Goal: Communication & Community: Share content

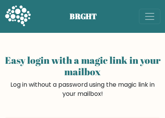
scroll to position [21, 0]
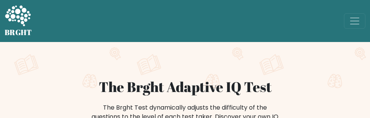
scroll to position [115, 0]
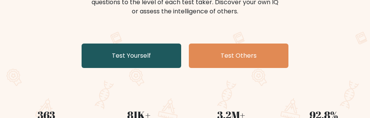
click at [142, 45] on link "Test Yourself" at bounding box center [132, 56] width 100 height 24
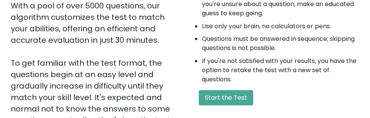
scroll to position [230, 0]
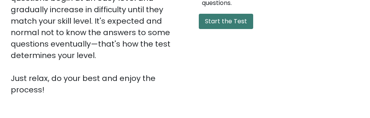
click at [231, 21] on button "Start the Test" at bounding box center [226, 21] width 54 height 15
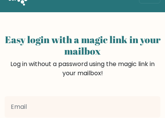
scroll to position [21, 0]
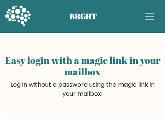
scroll to position [21, 0]
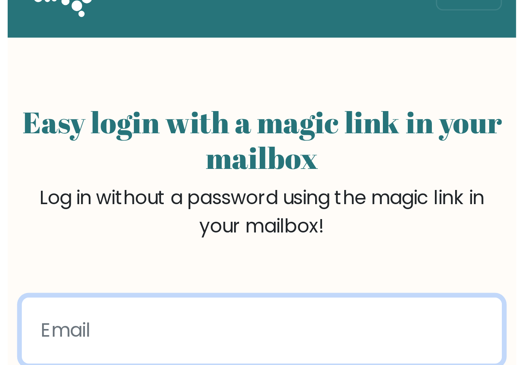
scroll to position [14, 0]
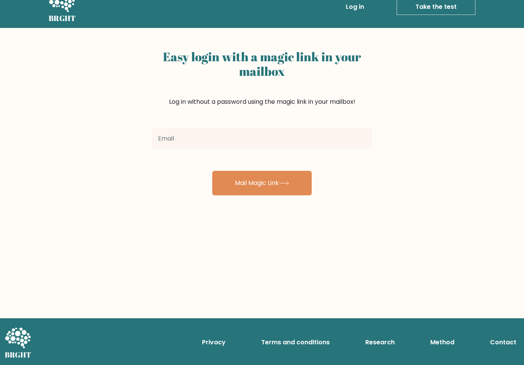
click at [65, 13] on icon at bounding box center [62, 2] width 26 height 23
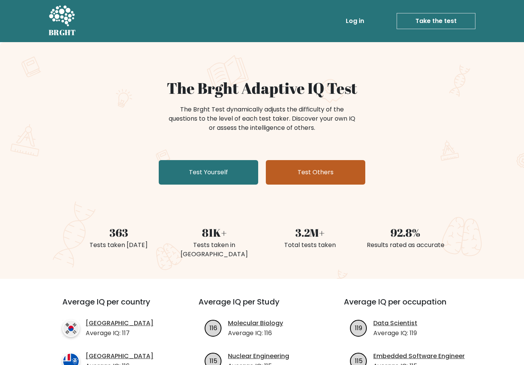
click at [324, 176] on link "Test Others" at bounding box center [316, 172] width 100 height 24
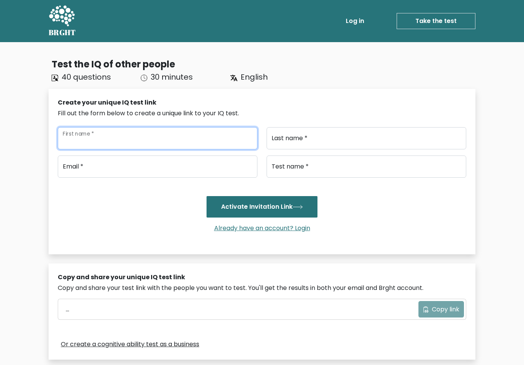
click at [165, 142] on input "First name *" at bounding box center [158, 138] width 200 height 22
type input "asfdffsdf"
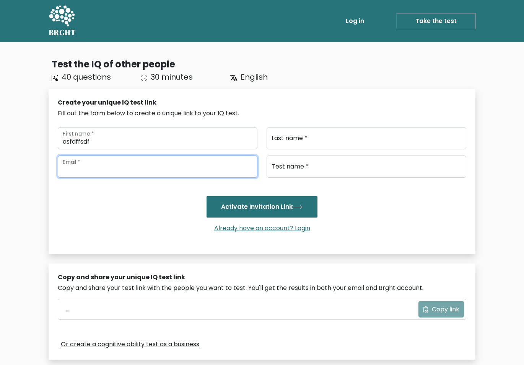
click at [173, 175] on input "email" at bounding box center [158, 166] width 200 height 22
type input "ssfsdf"
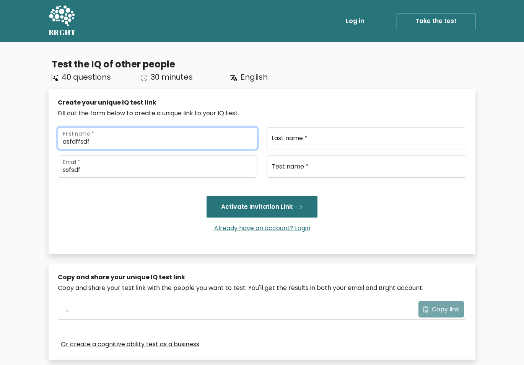
click at [178, 142] on input "asfdffsdf" at bounding box center [158, 138] width 200 height 22
type input "asfdffsdfs sdf"
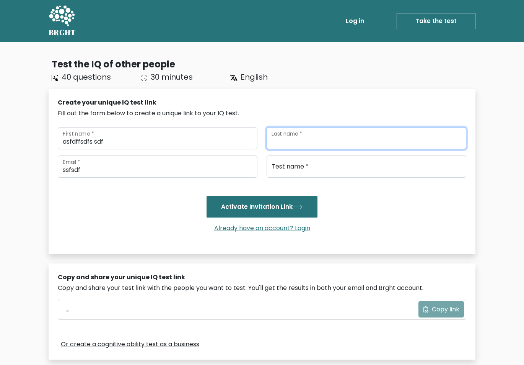
click at [323, 141] on input "Last name *" at bounding box center [367, 138] width 200 height 22
type input "sfsdfsf sfd"
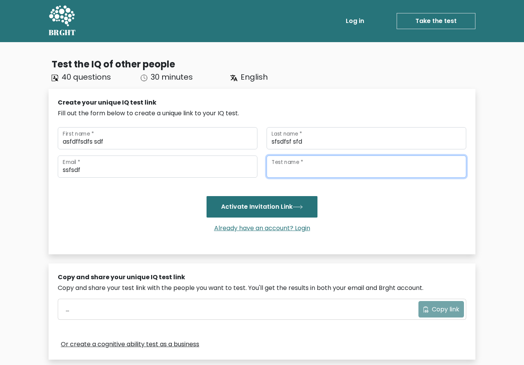
click at [305, 168] on input "Test name *" at bounding box center [367, 166] width 200 height 22
type input "sfsdfsdfs"
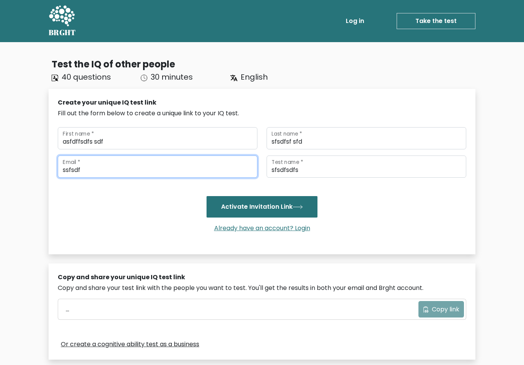
click at [189, 174] on input "ssfsdf" at bounding box center [158, 166] width 200 height 22
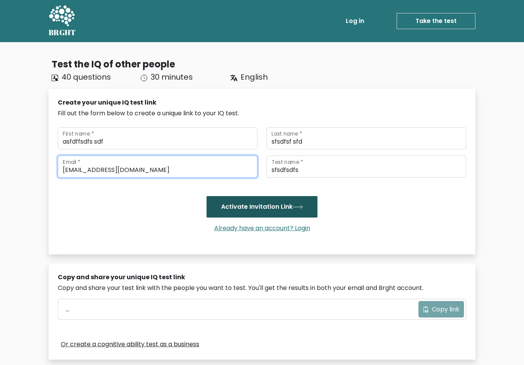
type input "ssfsdf@gmail.com"
click at [269, 209] on button "Activate Invitation Link" at bounding box center [262, 206] width 111 height 21
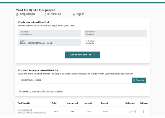
scroll to position [77, 0]
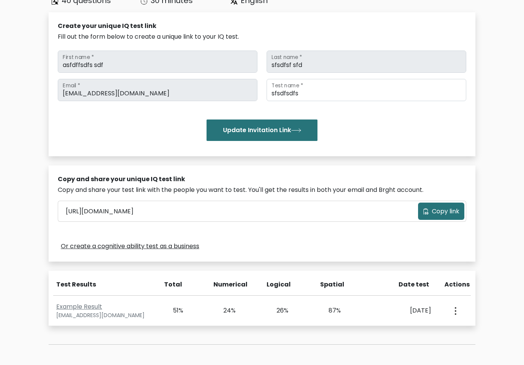
click at [441, 213] on span "Copy link" at bounding box center [446, 211] width 28 height 9
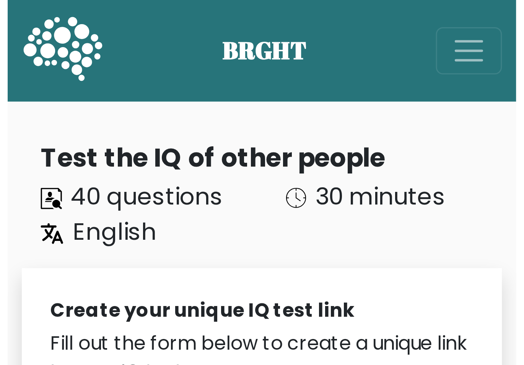
scroll to position [77, 0]
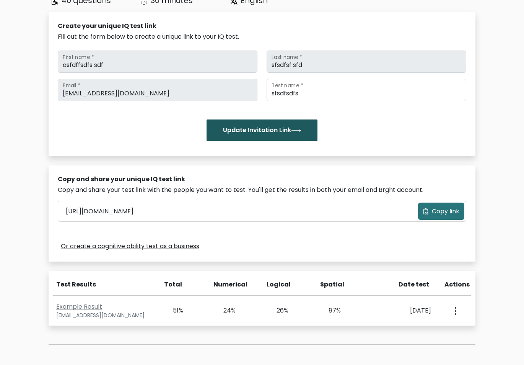
click at [165, 118] on button "Update Invitation Link" at bounding box center [262, 129] width 111 height 21
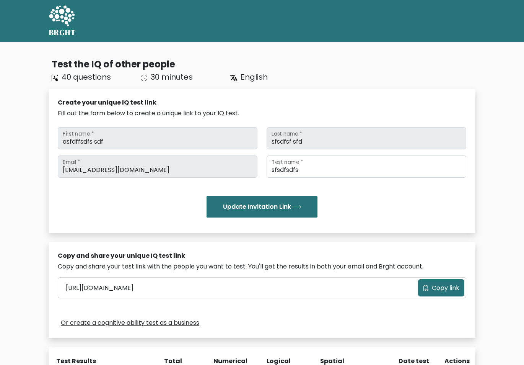
click at [53, 7] on icon at bounding box center [62, 16] width 26 height 23
